Goal: Information Seeking & Learning: Learn about a topic

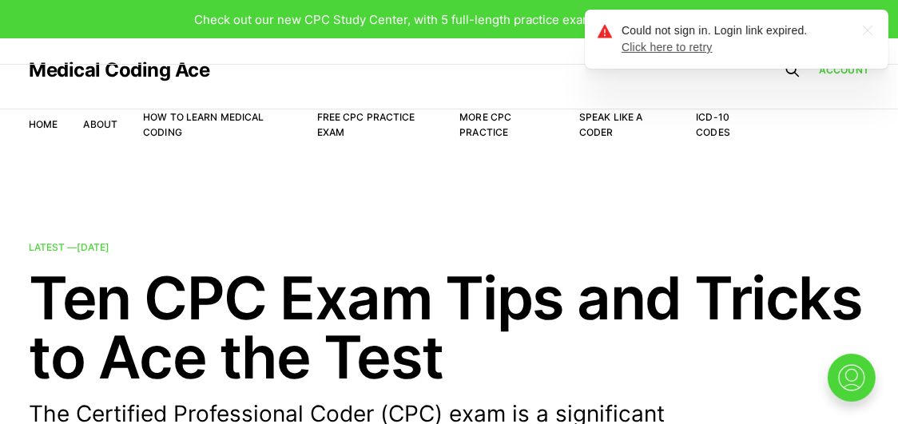
click at [684, 53] on link "Click here to retry" at bounding box center [666, 47] width 91 height 13
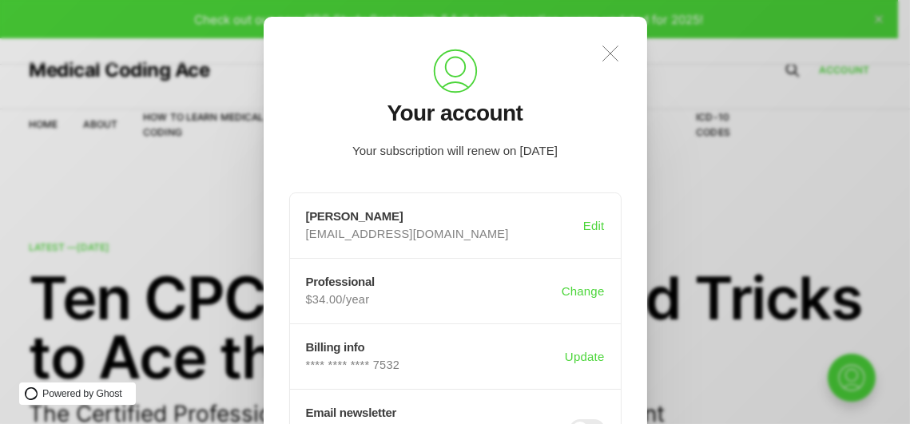
click at [608, 52] on icon at bounding box center [609, 53] width 15 height 15
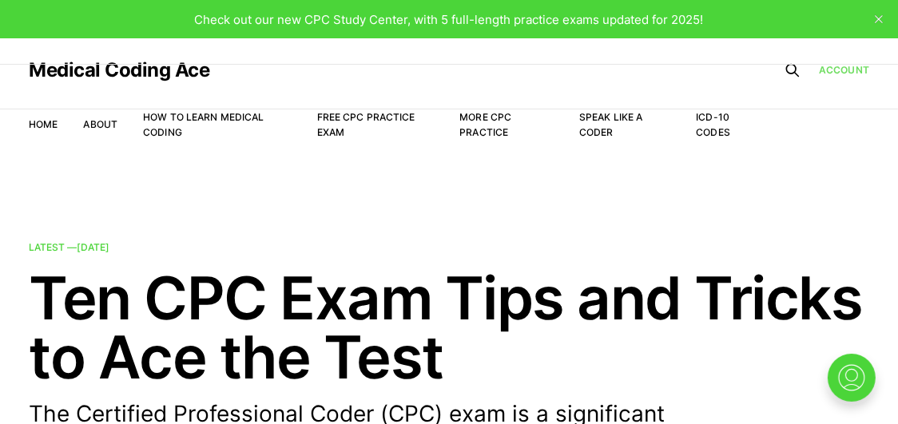
click at [852, 67] on link "Account" at bounding box center [844, 69] width 50 height 15
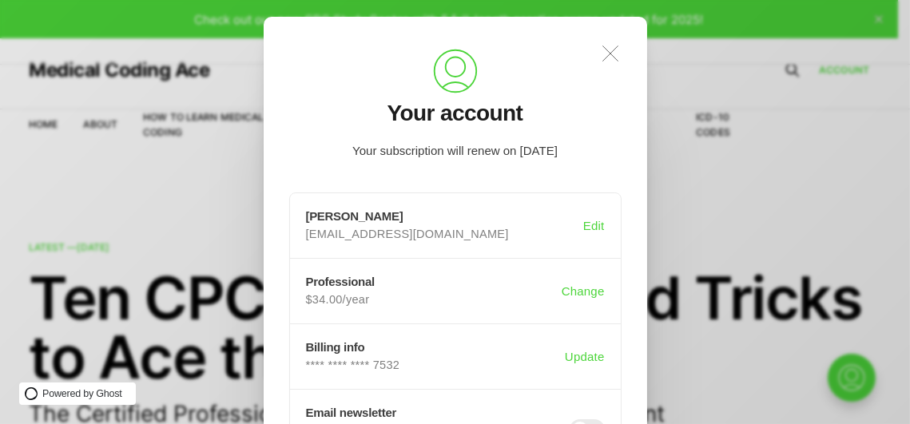
click at [605, 51] on icon ".a{fill:none;stroke:currentColor;stroke-linecap:round;stroke-linejoin:round;str…" at bounding box center [610, 53] width 35 height 35
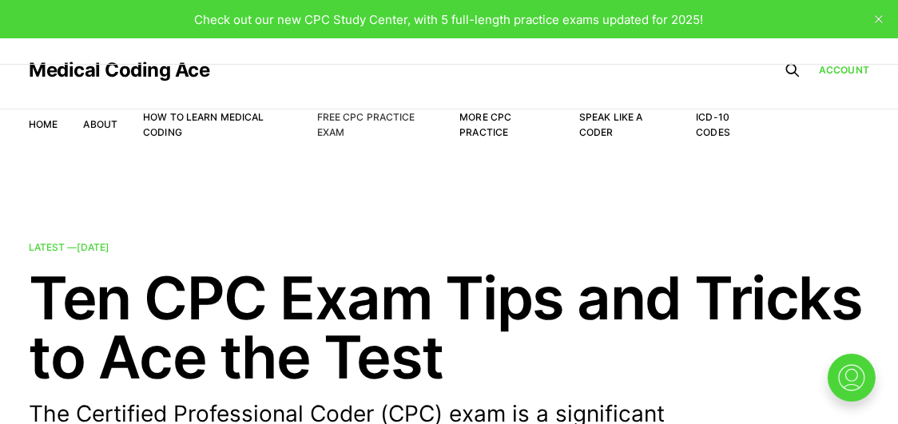
click at [345, 117] on link "Free CPC Practice Exam" at bounding box center [366, 124] width 98 height 27
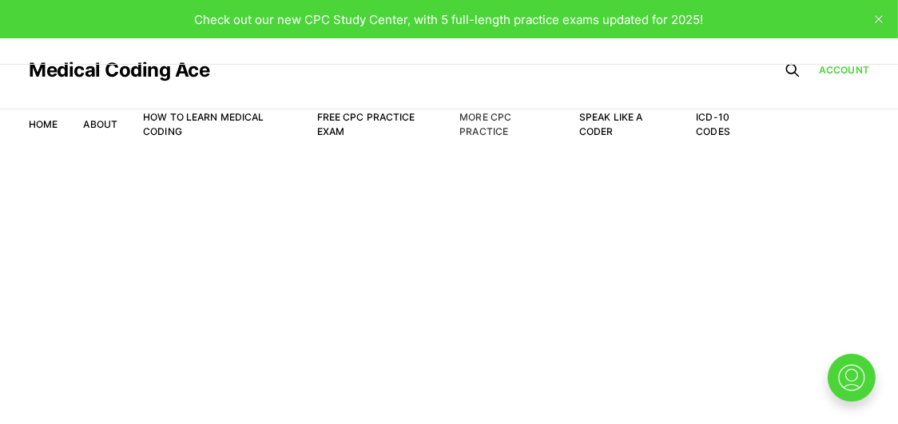
click at [485, 119] on link "More CPC Practice" at bounding box center [485, 124] width 52 height 26
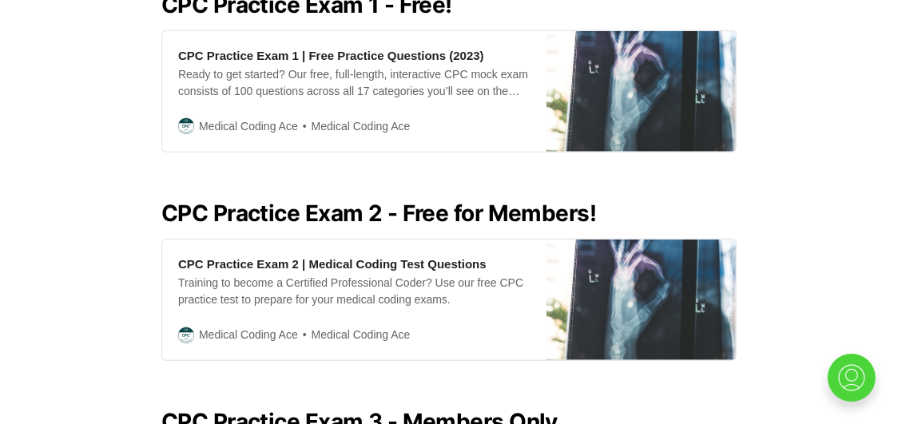
scroll to position [768, 0]
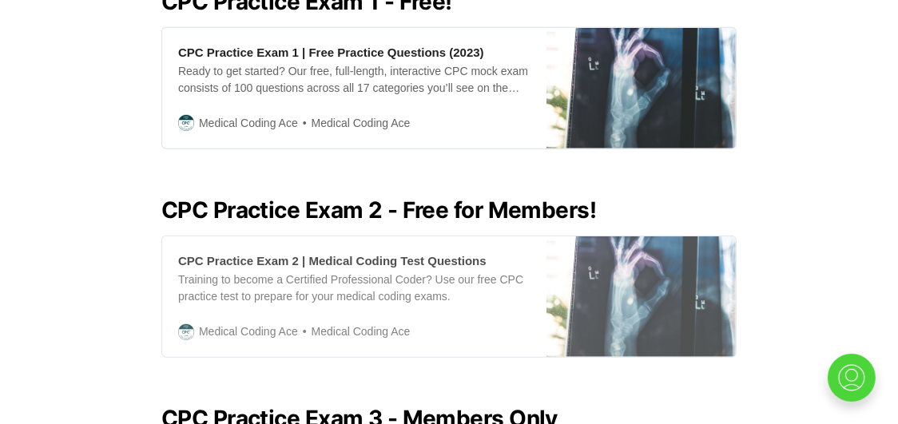
click at [342, 252] on div "CPC Practice Exam 2 | Medical Coding Test Questions" at bounding box center [332, 260] width 308 height 17
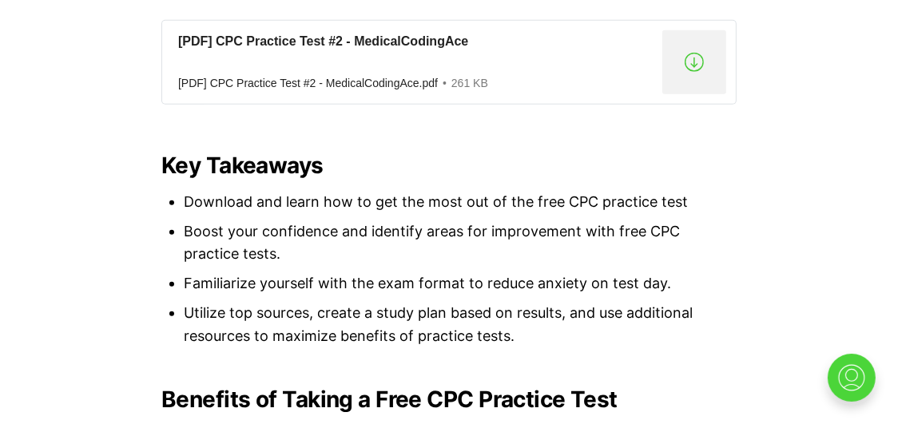
scroll to position [1431, 0]
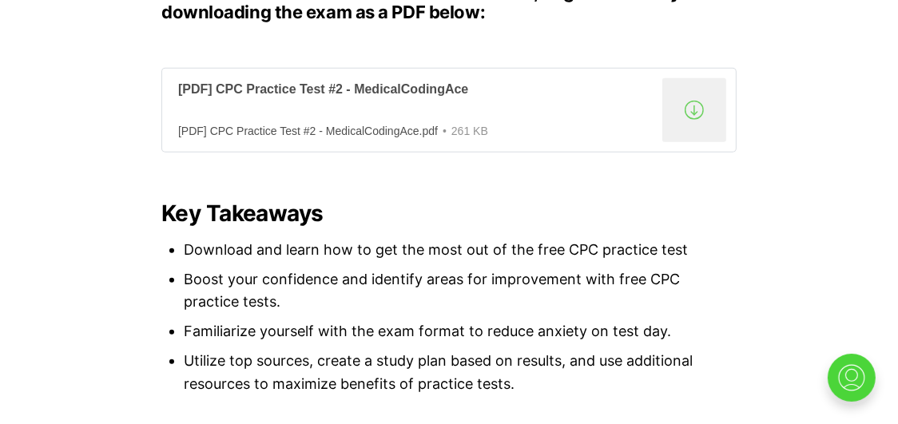
click at [434, 90] on div "[PDF] CPC Practice Test #2 - MedicalCodingAce" at bounding box center [417, 89] width 478 height 17
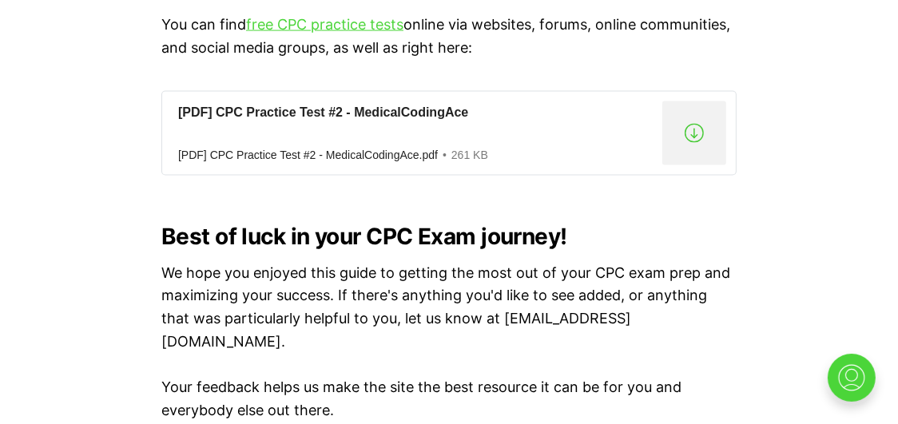
scroll to position [12245, 0]
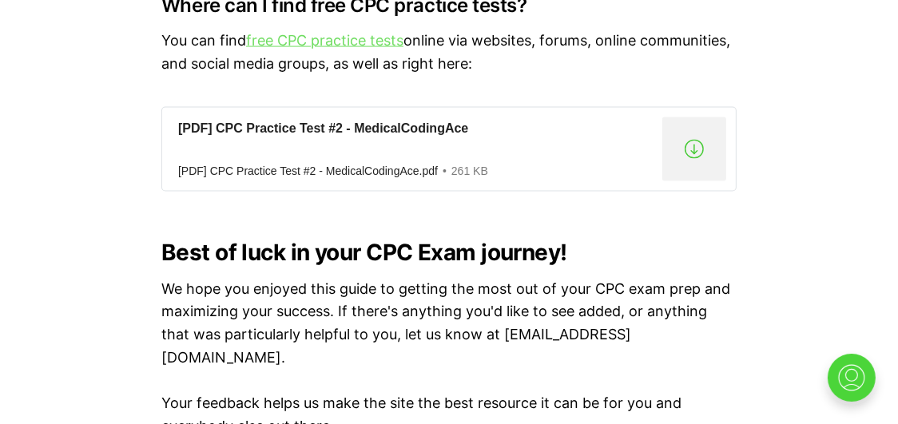
click at [346, 49] on link "free CPC practice tests" at bounding box center [324, 40] width 157 height 17
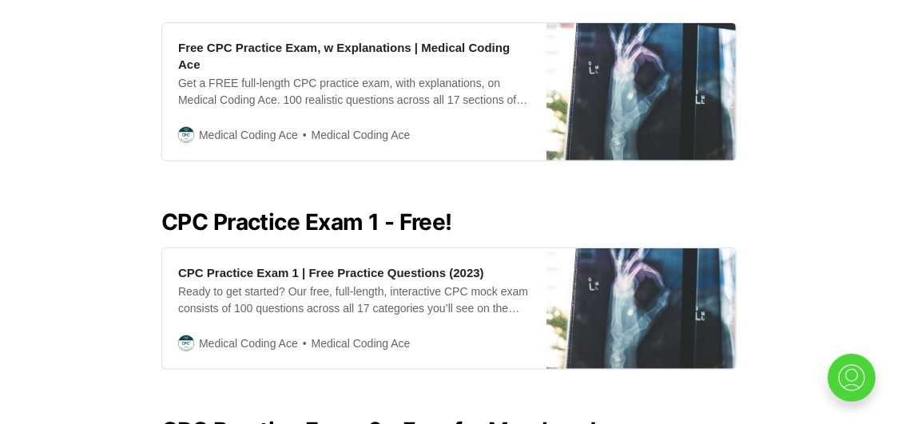
scroll to position [554, 0]
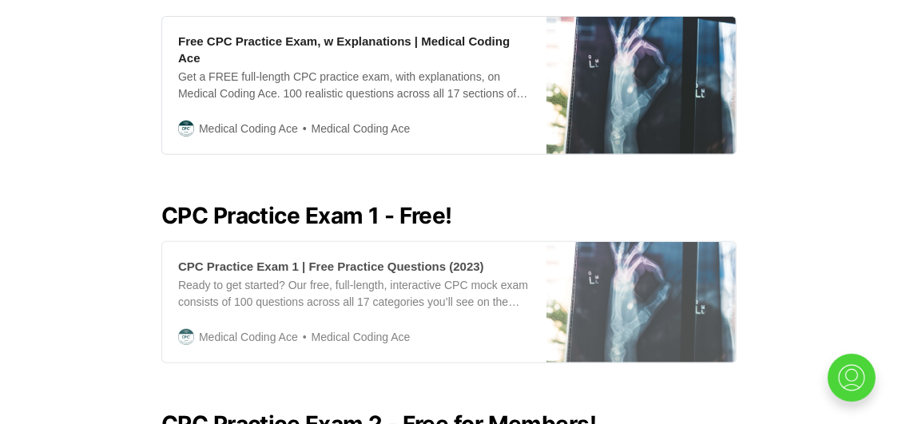
click at [644, 266] on img at bounding box center [640, 302] width 189 height 121
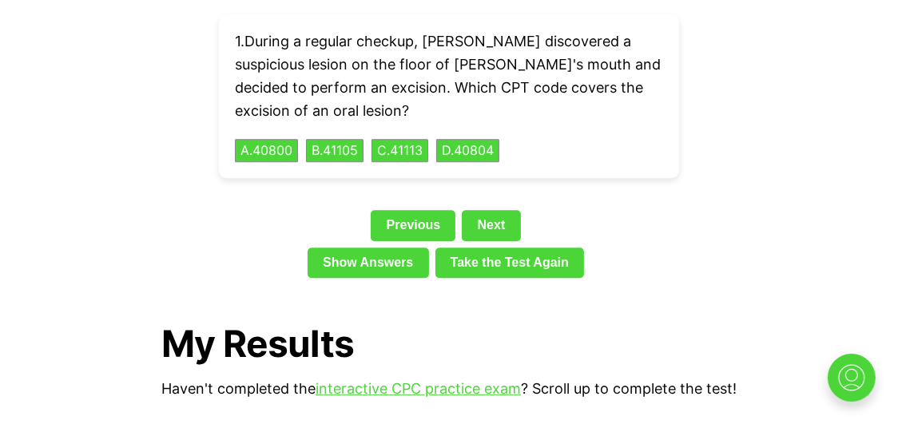
scroll to position [3669, 0]
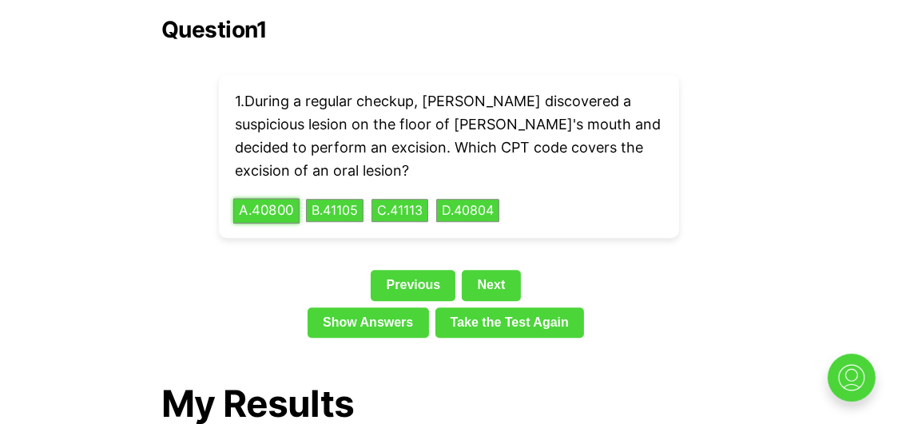
click at [288, 198] on button "A . 40800" at bounding box center [266, 210] width 66 height 25
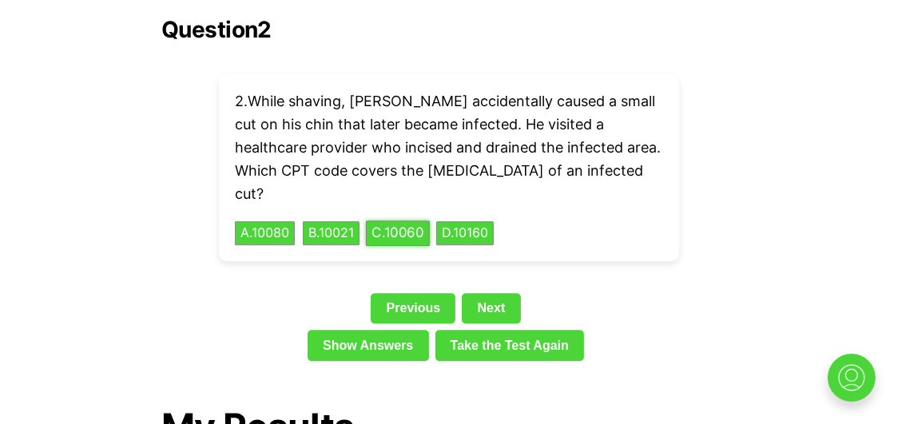
click at [410, 221] on button "C . 10060" at bounding box center [398, 233] width 64 height 25
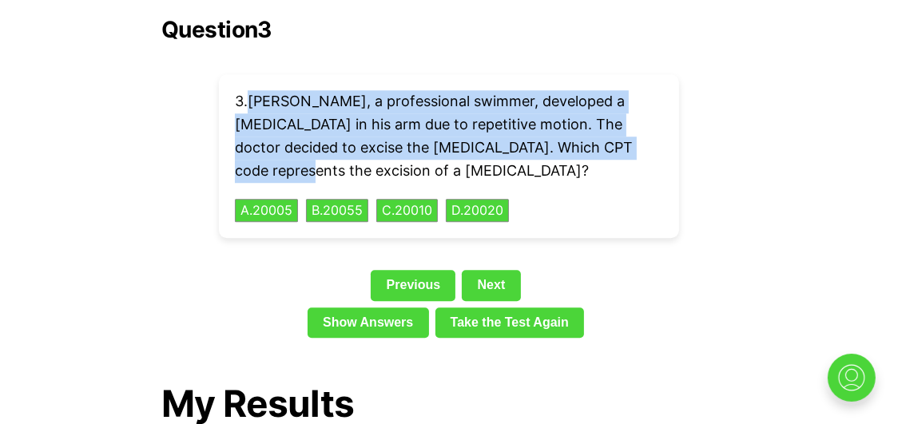
drag, startPoint x: 614, startPoint y: 121, endPoint x: 252, endPoint y: 64, distance: 366.2
click at [252, 90] on p "3 . [PERSON_NAME], a professional swimmer, developed a [MEDICAL_DATA] in his ar…" at bounding box center [449, 136] width 428 height 92
copy p "[PERSON_NAME], a professional swimmer, developed a [MEDICAL_DATA] in his arm du…"
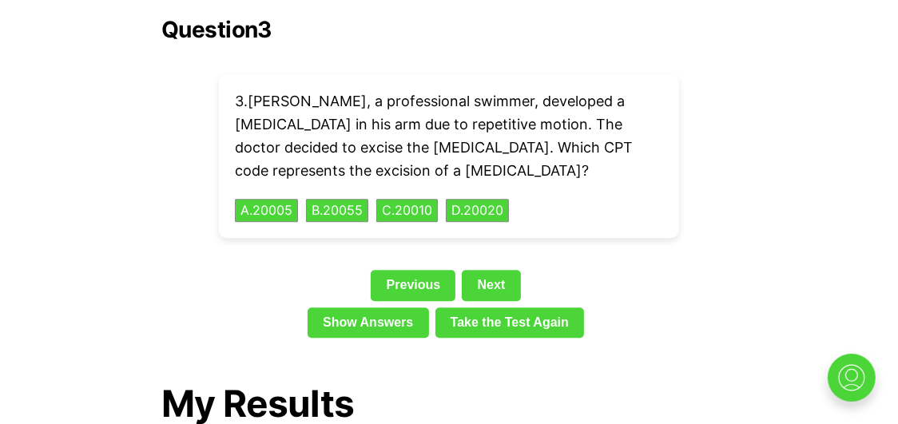
click at [704, 143] on div "Question 3 3 . [PERSON_NAME], a professional swimmer, developed a [MEDICAL_DATA…" at bounding box center [448, 180] width 575 height 327
